Goal: Find specific page/section: Find specific page/section

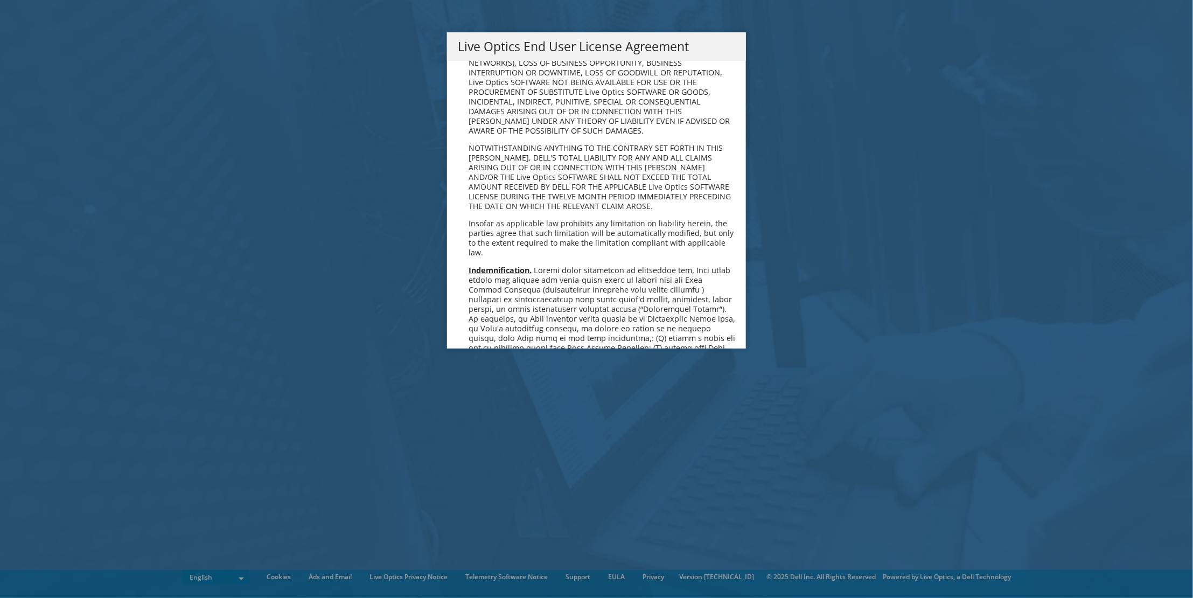
scroll to position [2344, 0]
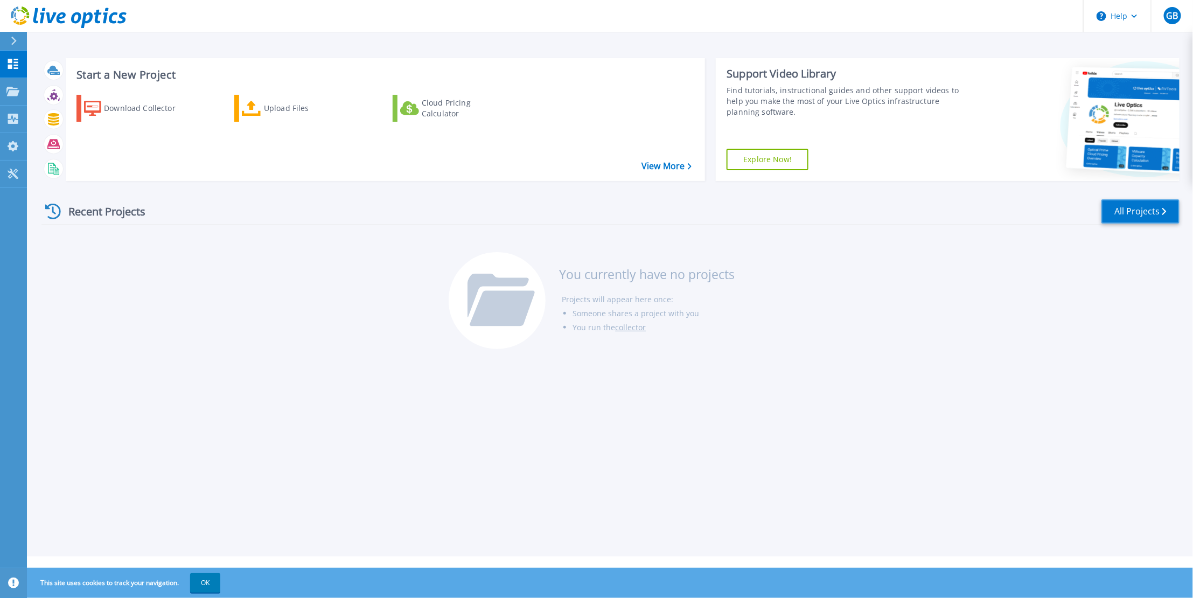
click at [1141, 199] on link "All Projects" at bounding box center [1140, 211] width 78 height 24
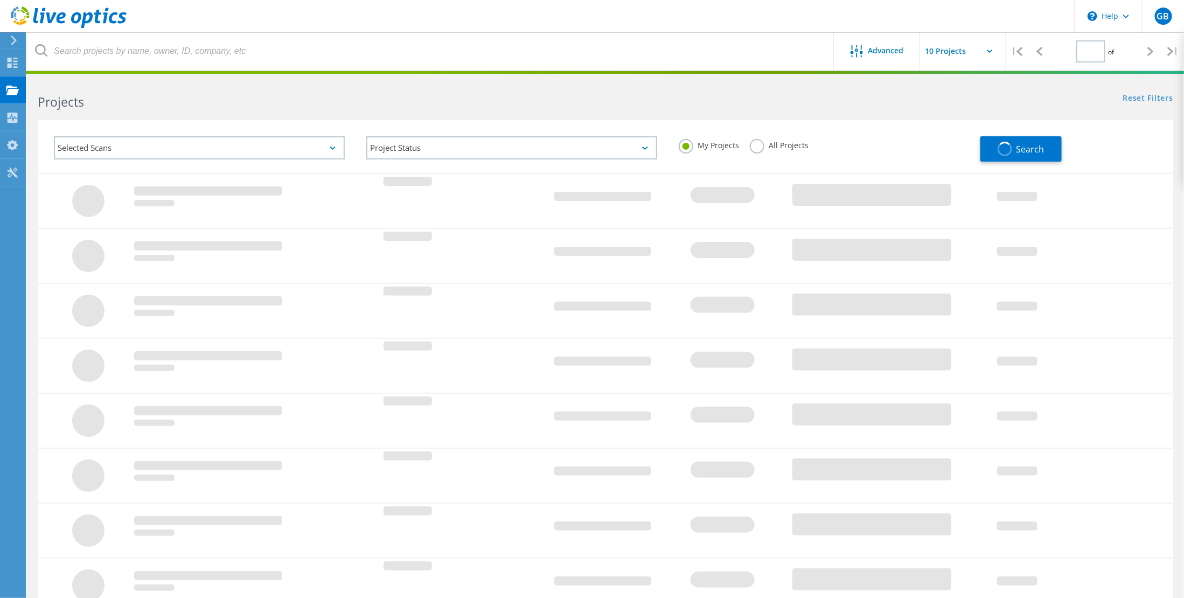
type input "1"
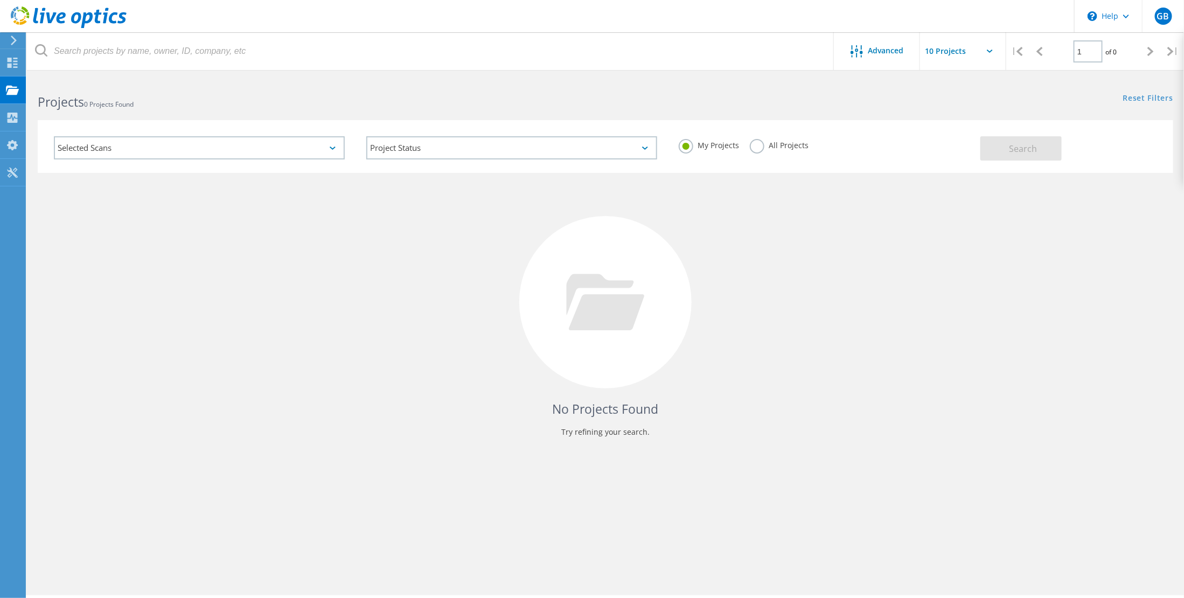
click at [332, 146] on icon at bounding box center [333, 147] width 6 height 3
click at [331, 146] on icon at bounding box center [332, 147] width 6 height 3
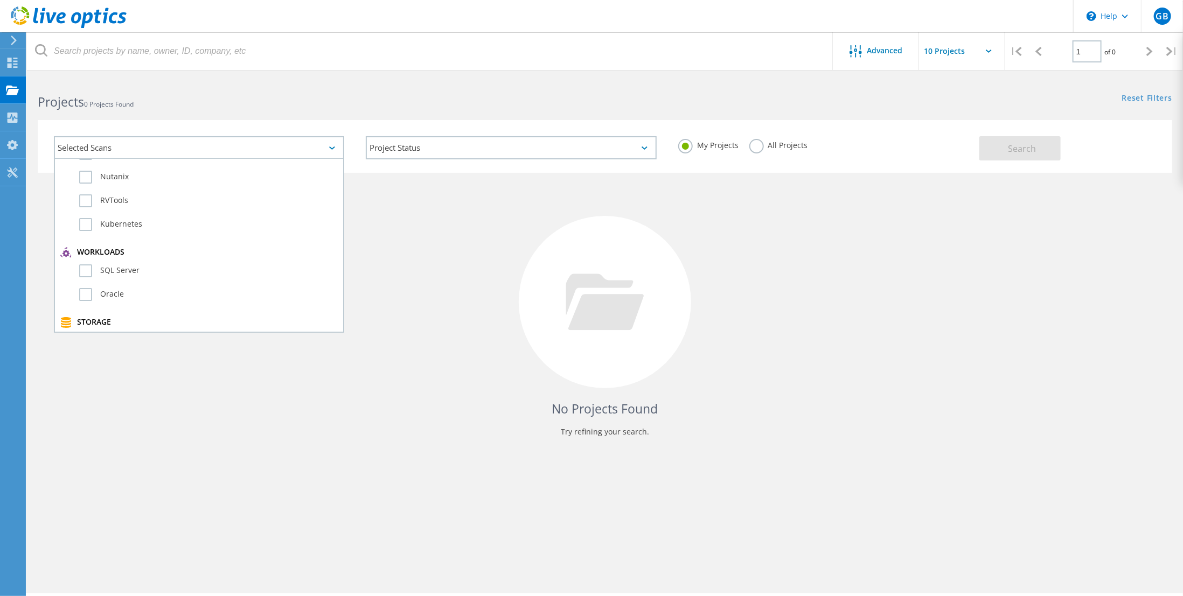
scroll to position [94, 0]
